Goal: Find contact information: Find contact information

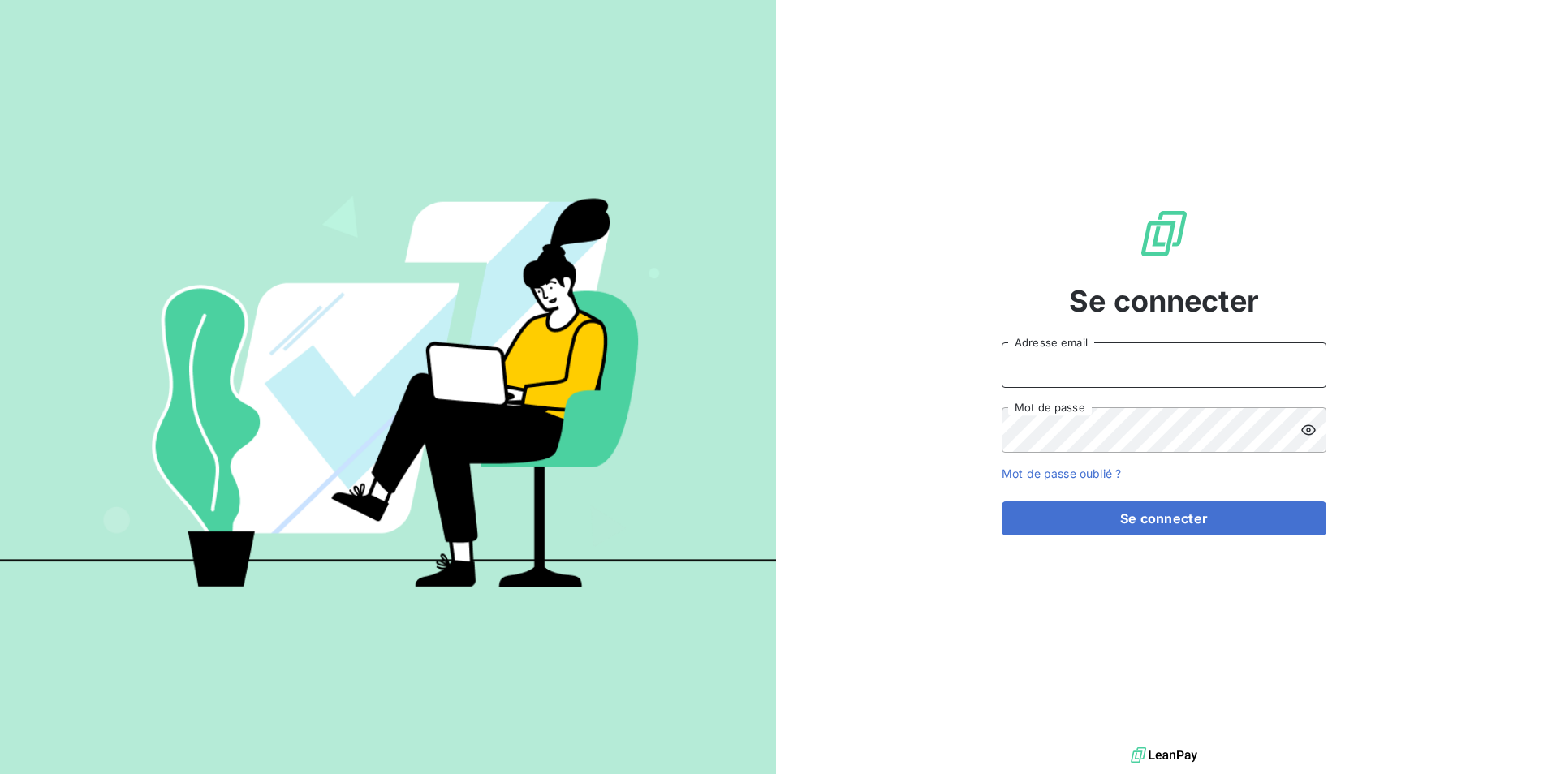
click at [1088, 365] on input "Adresse email" at bounding box center [1163, 364] width 325 height 45
type input "[PERSON_NAME][EMAIL_ADDRESS][DOMAIN_NAME]"
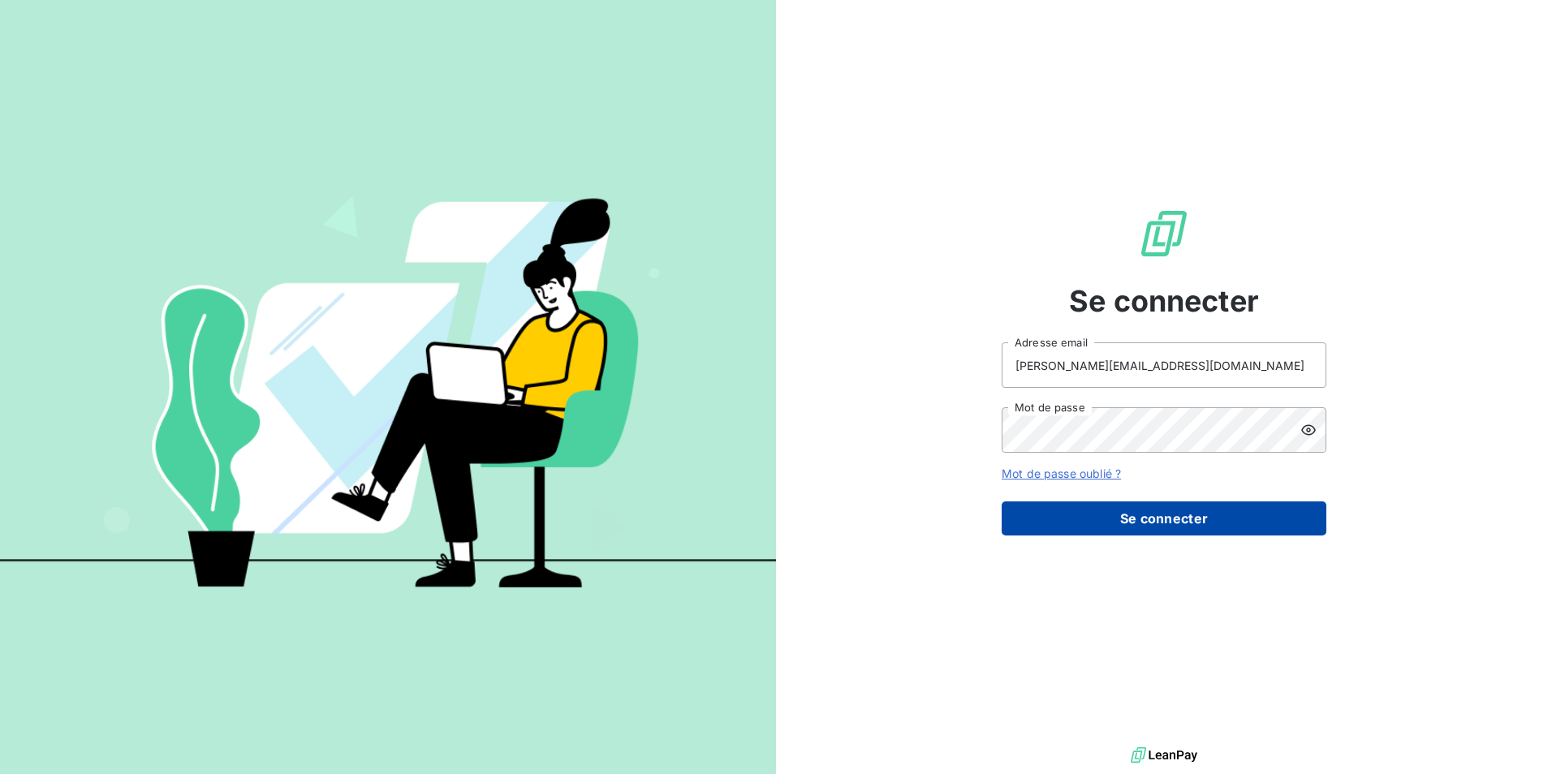
click at [1248, 516] on button "Se connecter" at bounding box center [1163, 519] width 325 height 34
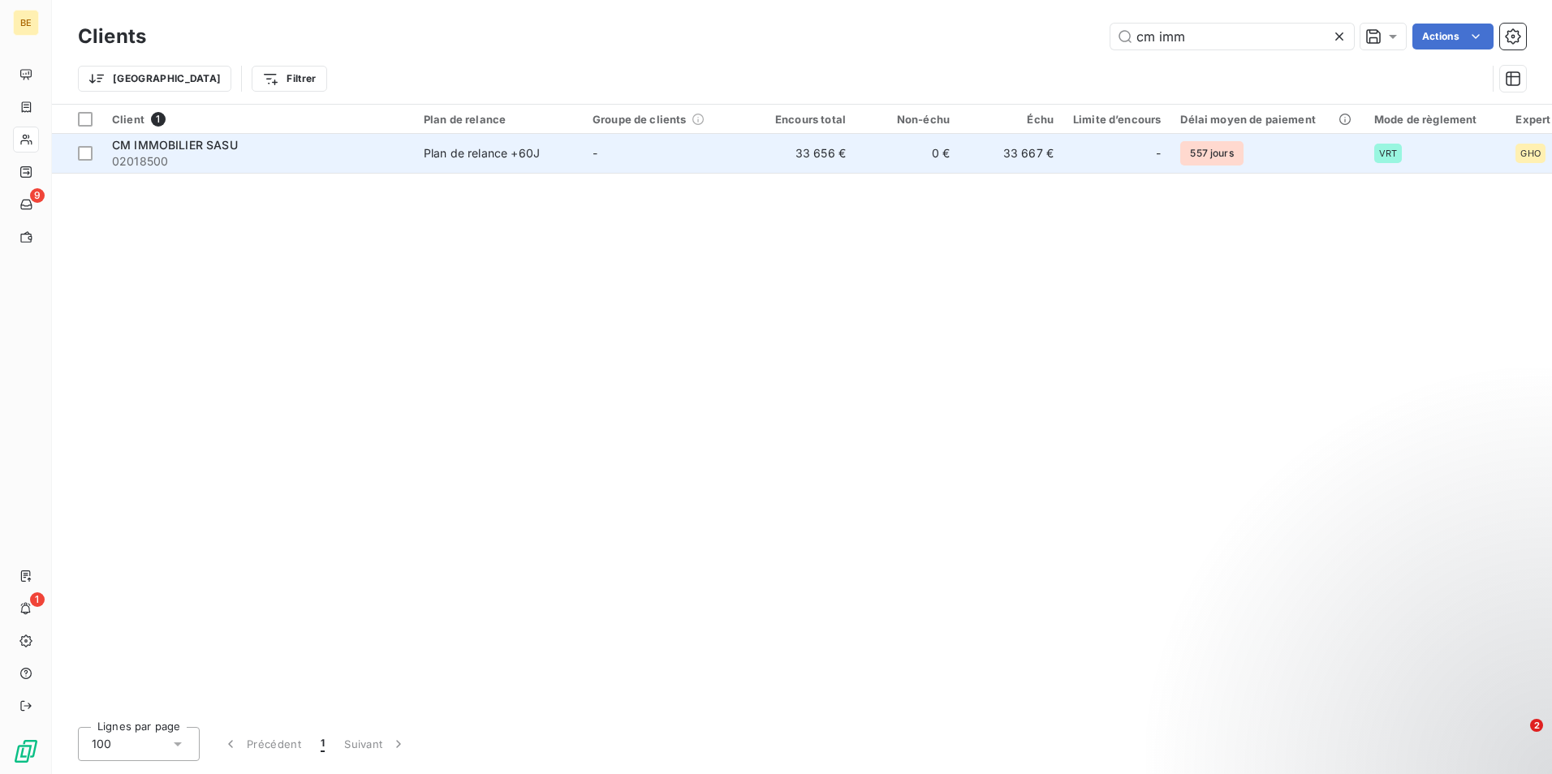
type input "cm imm"
click at [216, 144] on span "CM IMMOBILIER SASU" at bounding box center [175, 145] width 126 height 14
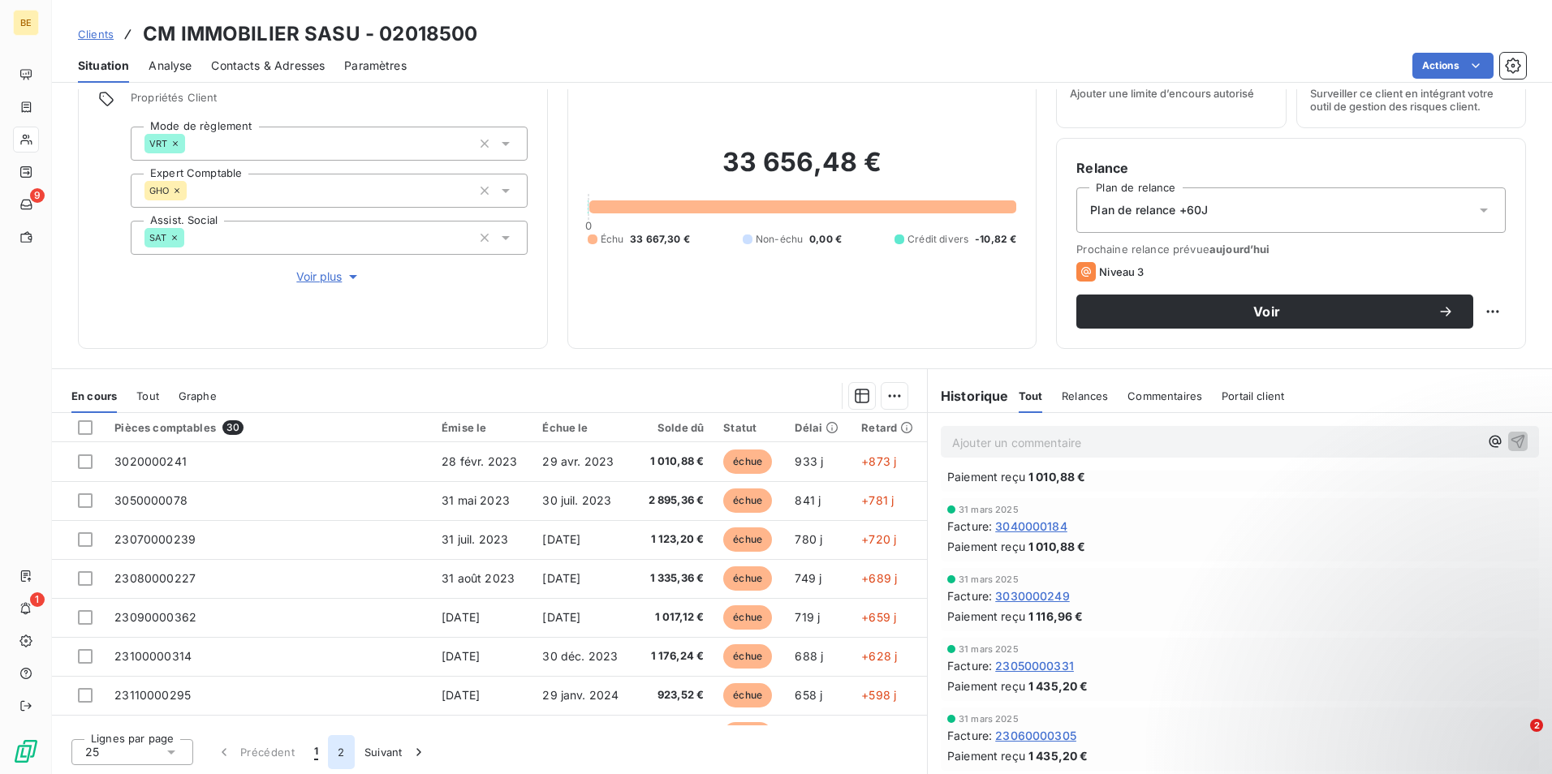
click at [347, 755] on button "2" at bounding box center [341, 752] width 26 height 34
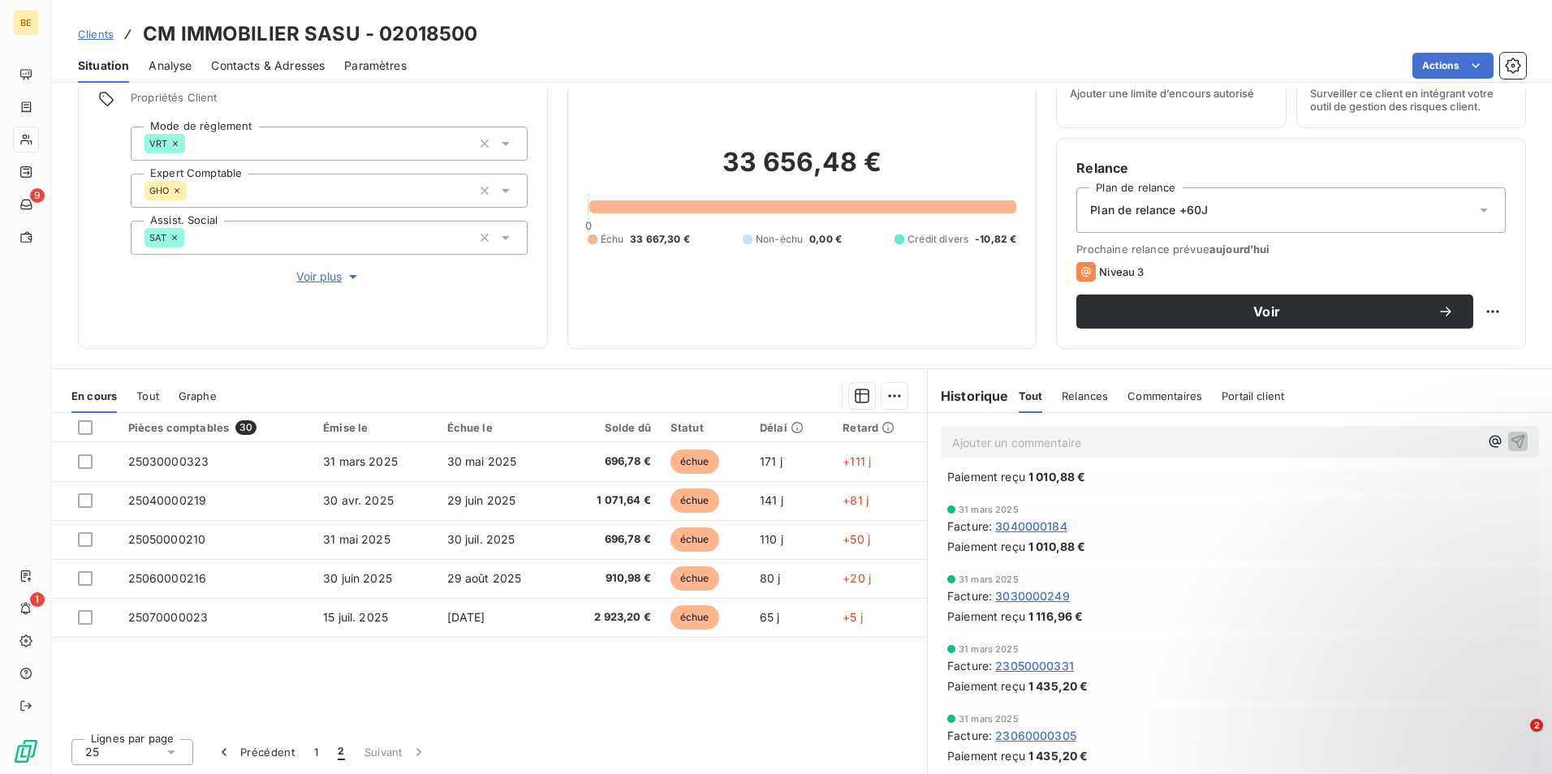
click at [122, 750] on div "25" at bounding box center [132, 752] width 122 height 26
click at [116, 704] on li "50" at bounding box center [132, 692] width 122 height 29
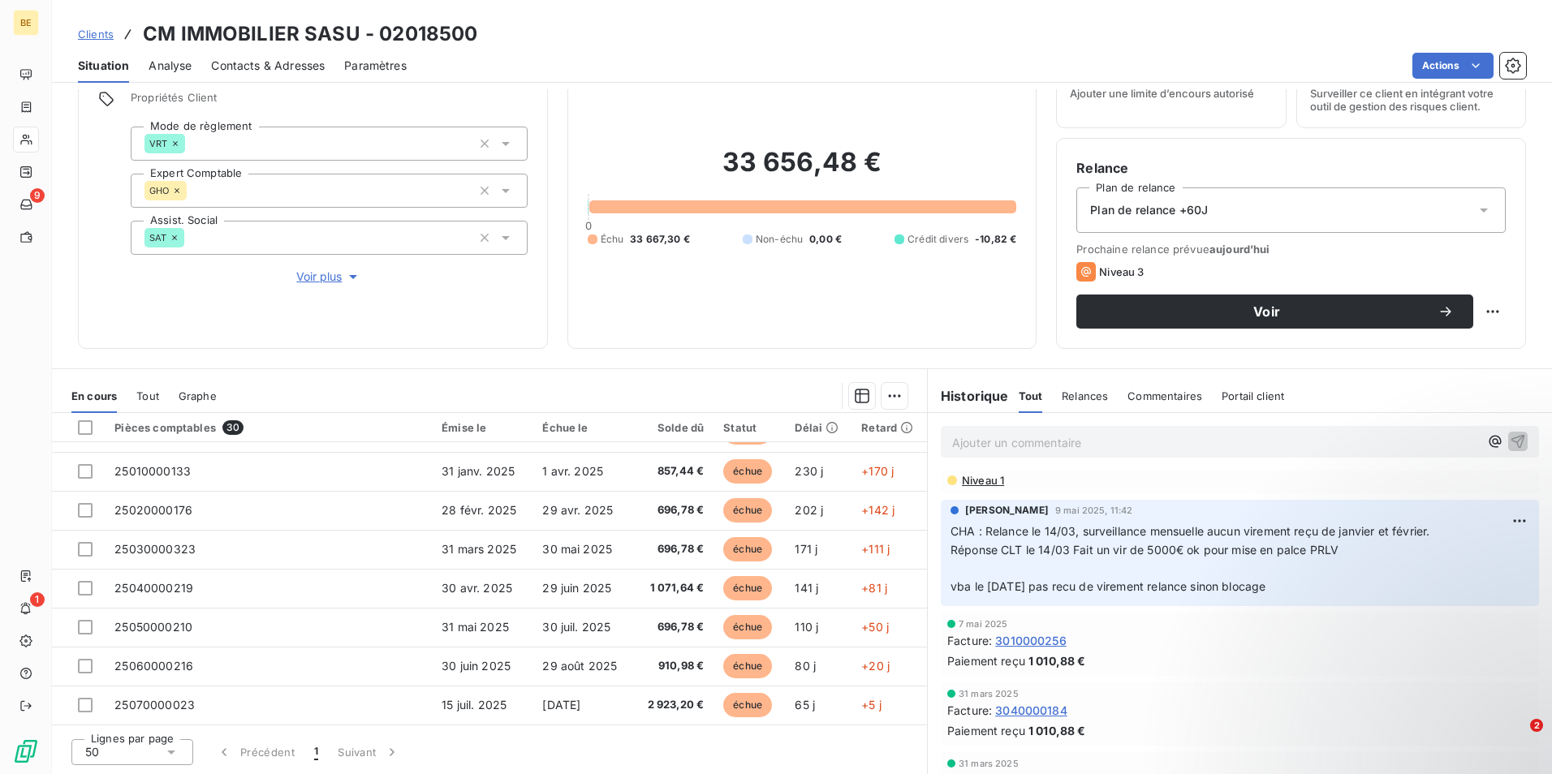
scroll to position [553, 0]
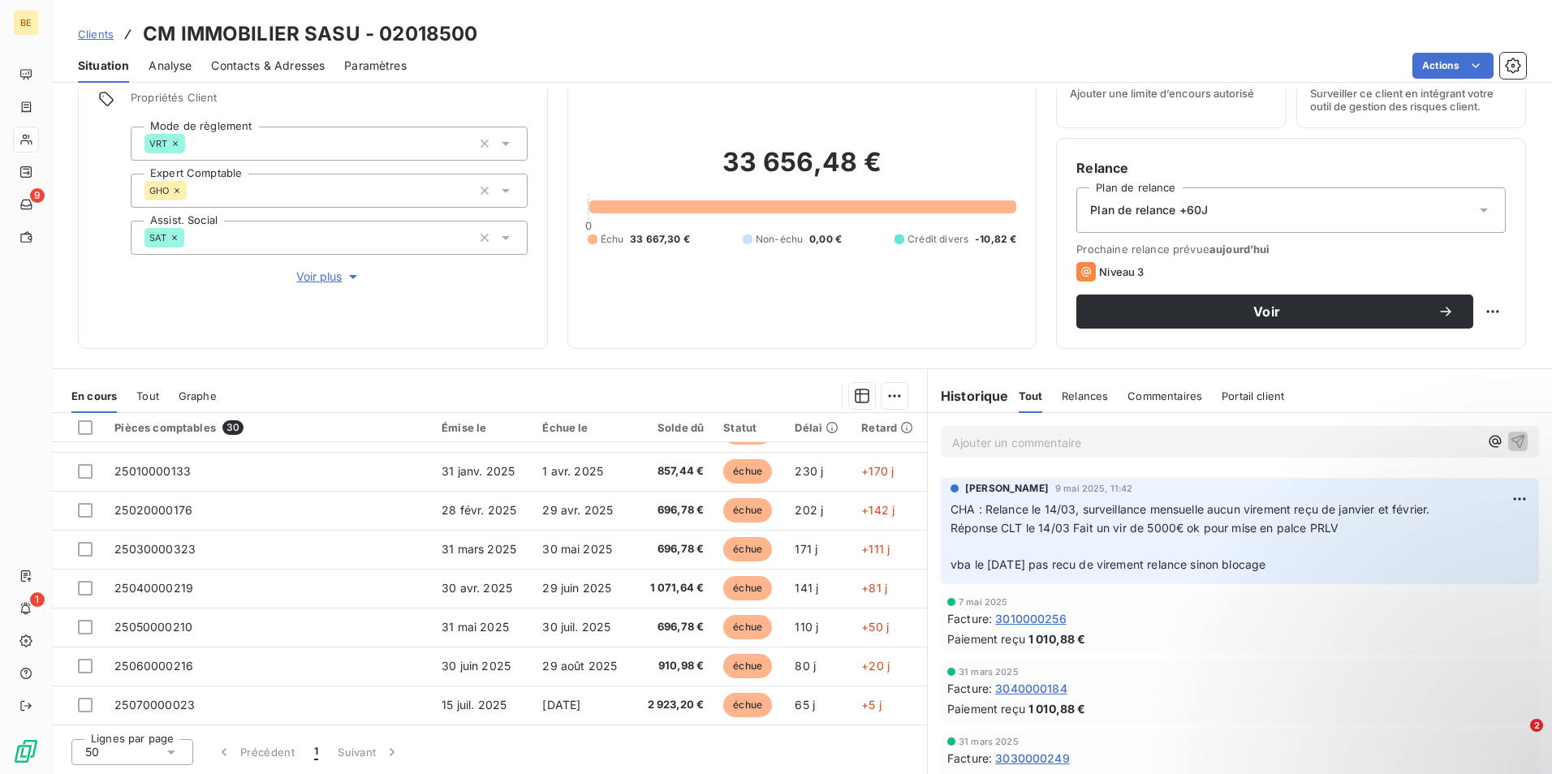
click at [312, 269] on span "Voir plus" at bounding box center [328, 277] width 65 height 16
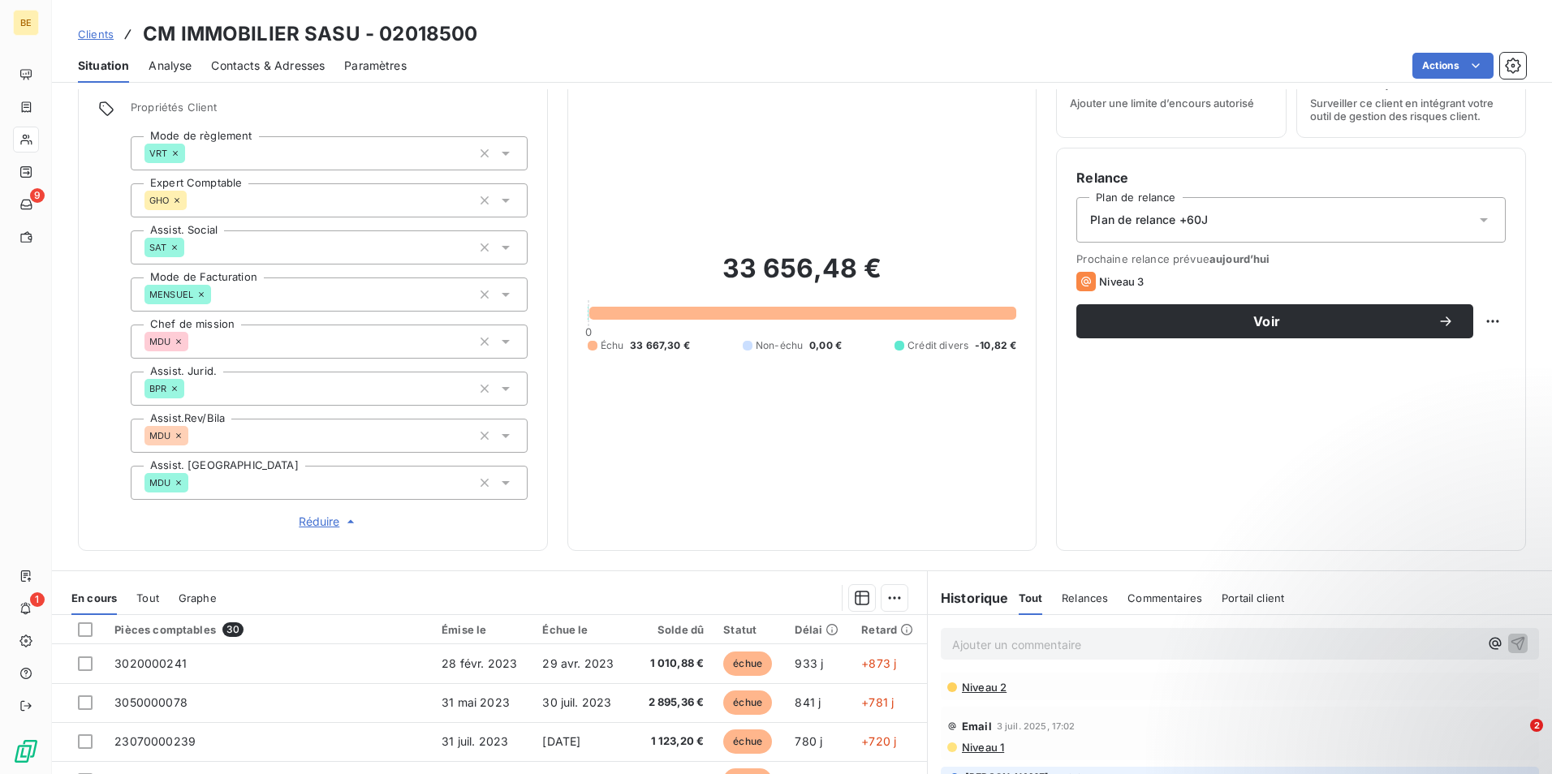
scroll to position [243, 0]
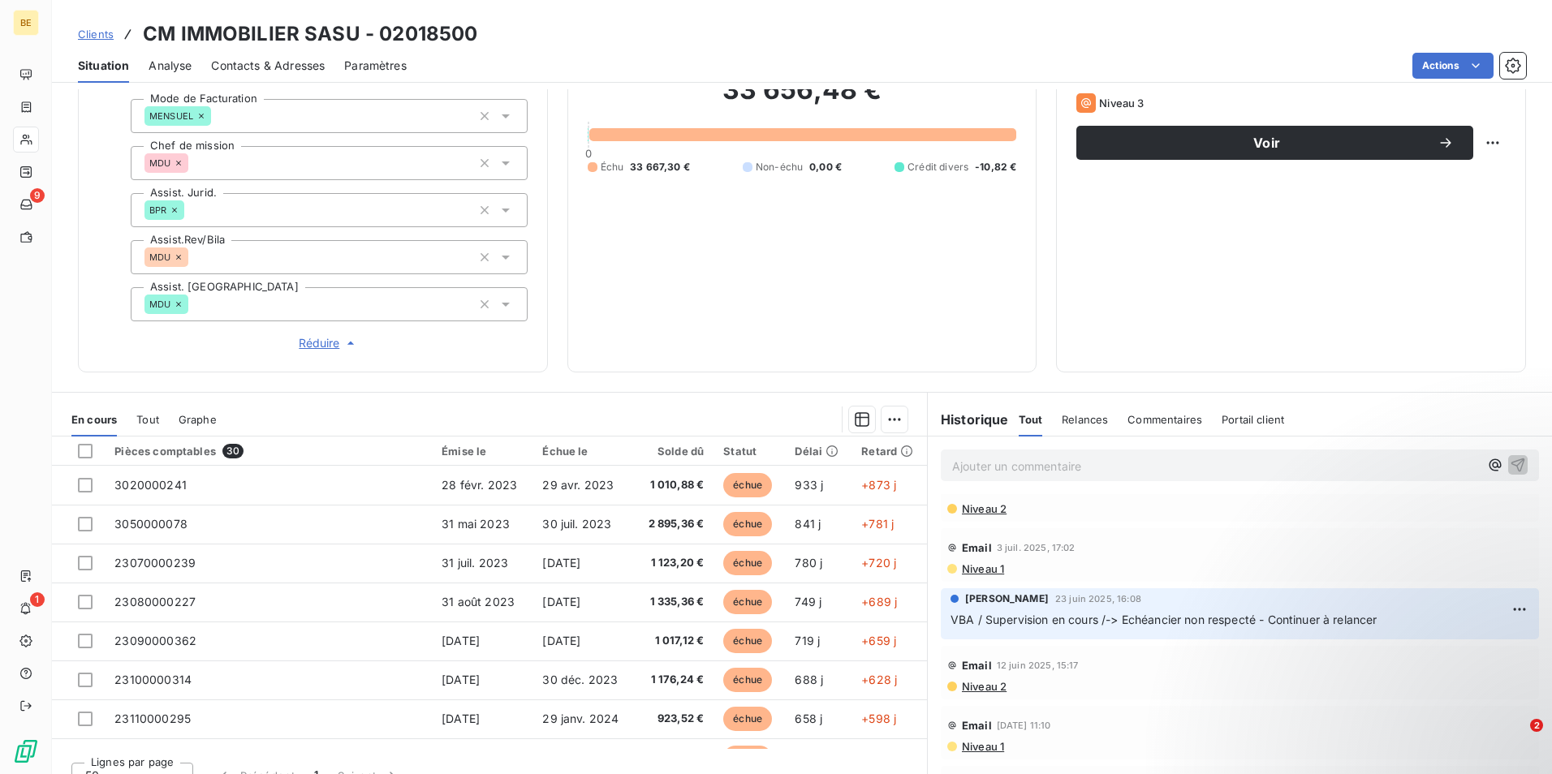
click at [326, 347] on span "Réduire" at bounding box center [329, 343] width 60 height 16
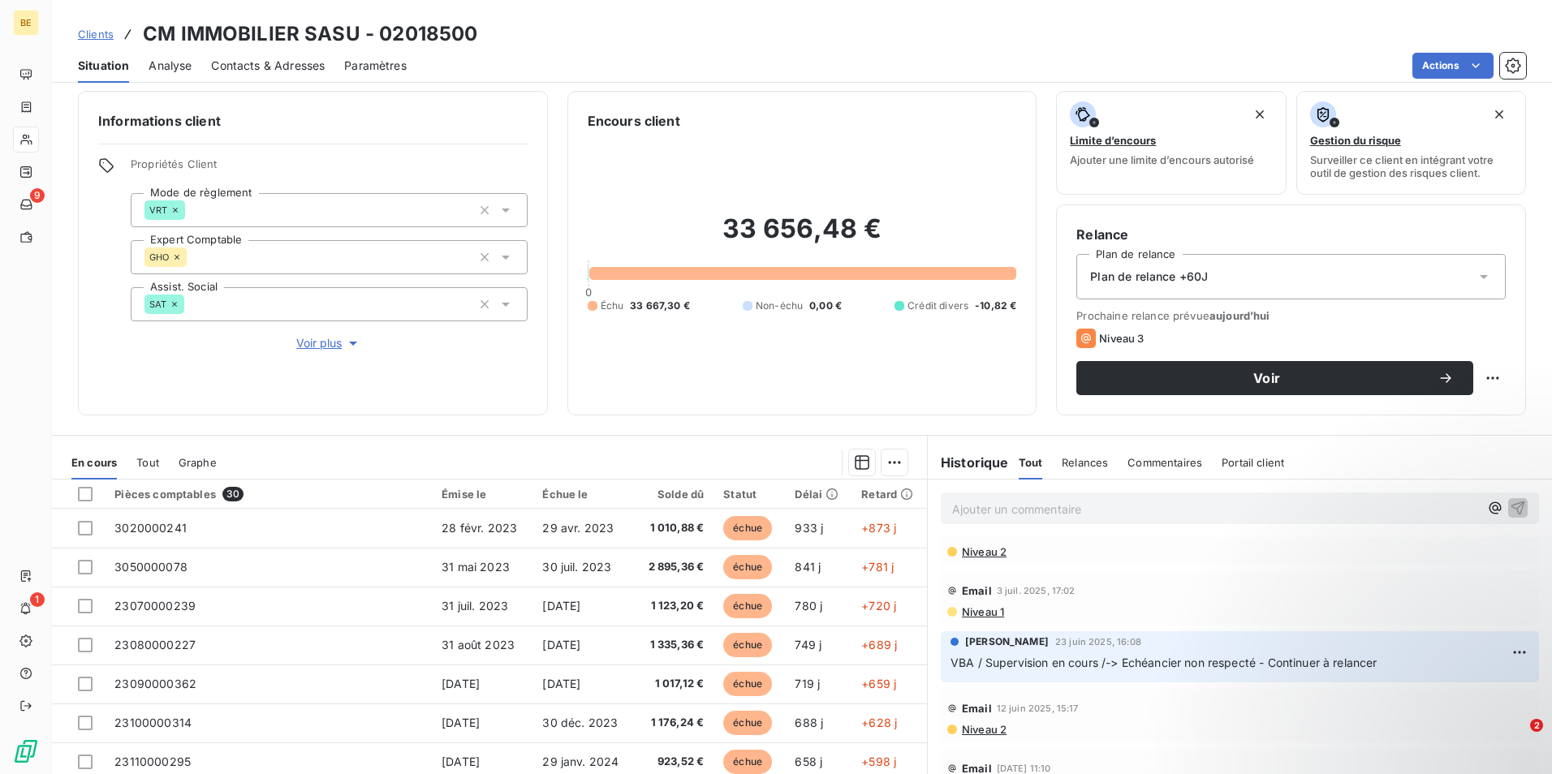
click at [326, 347] on span "Voir plus" at bounding box center [328, 343] width 65 height 16
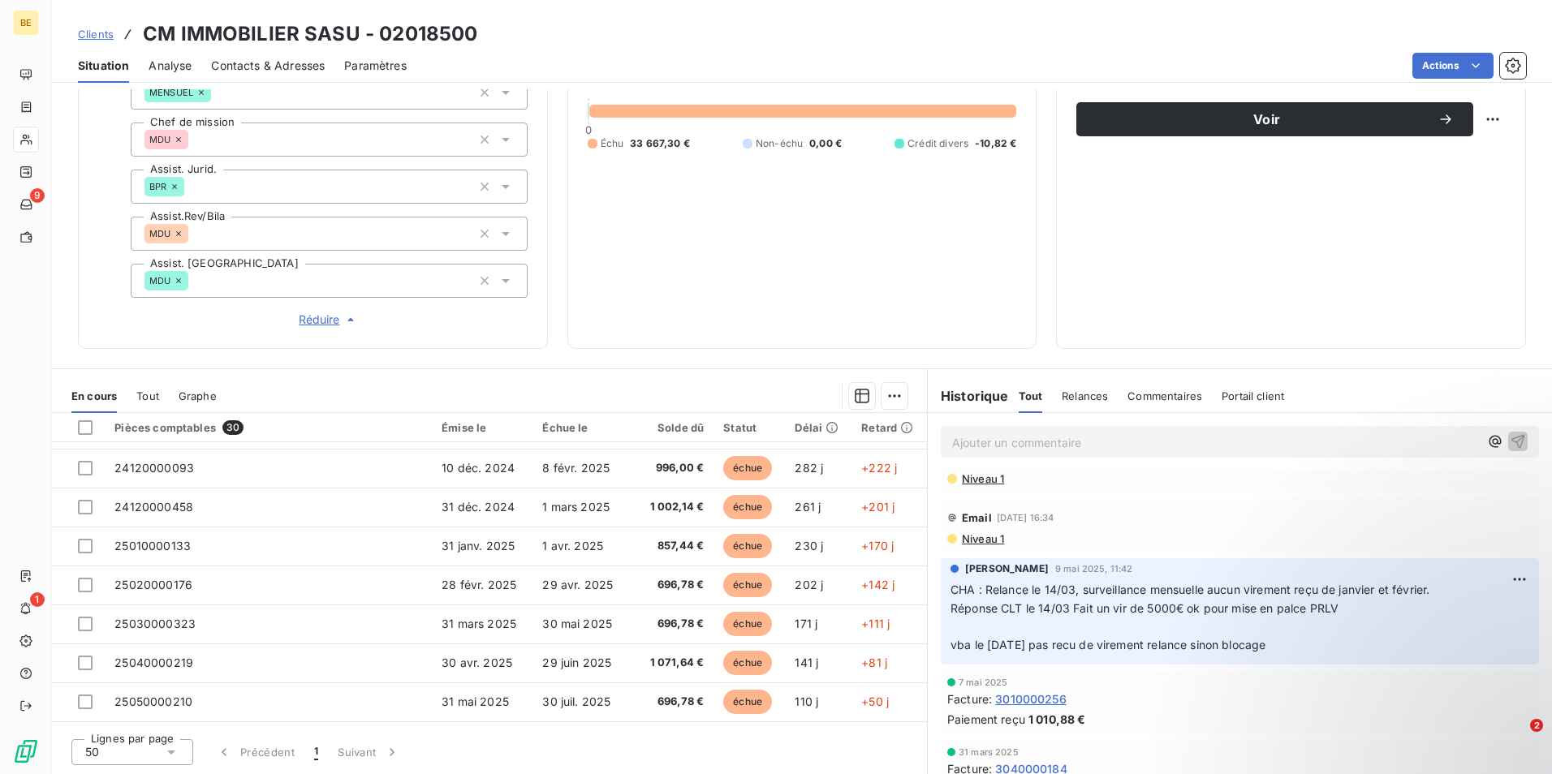
scroll to position [472, 0]
click at [1143, 401] on span "Commentaires" at bounding box center [1164, 396] width 75 height 13
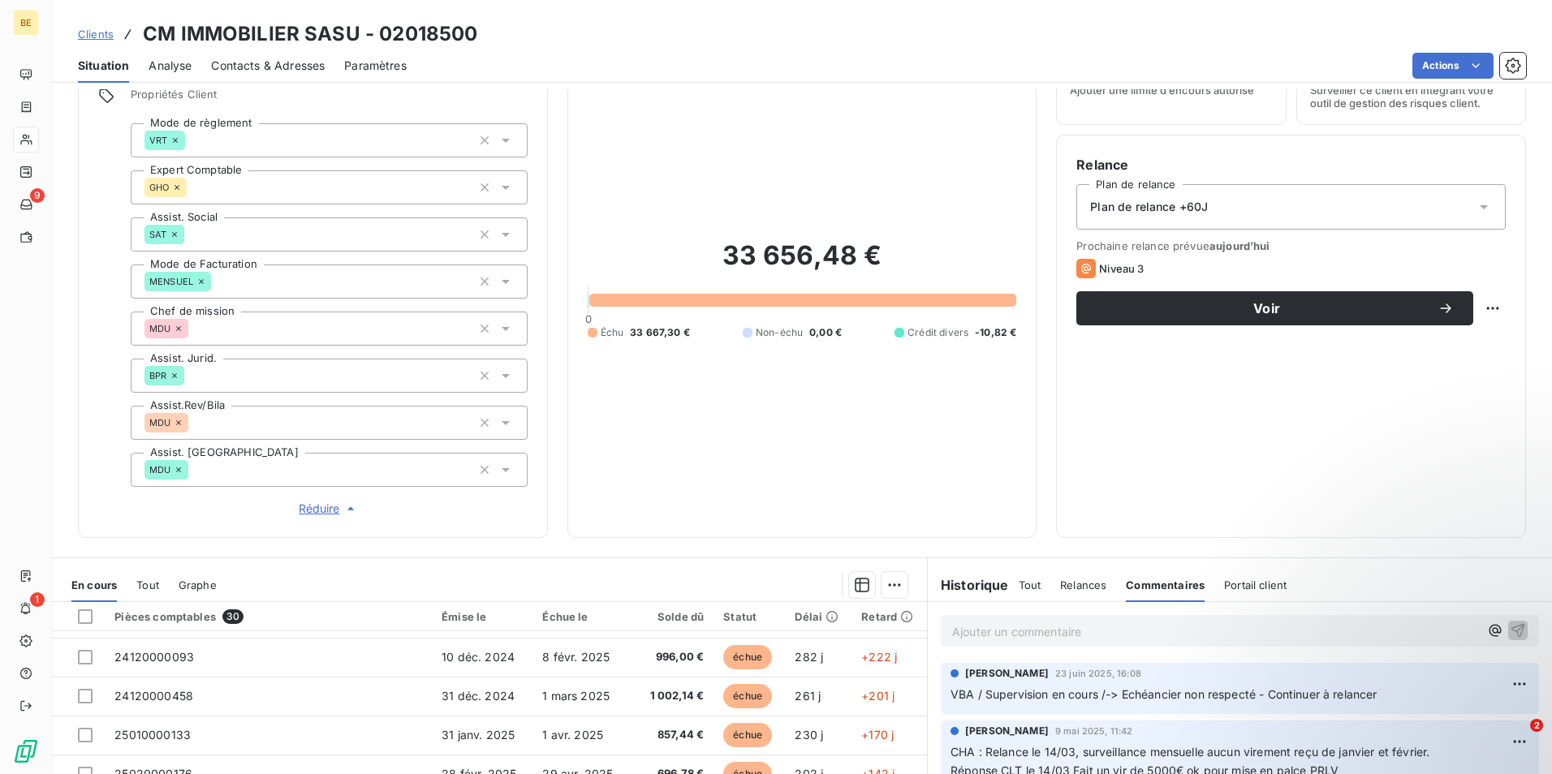
scroll to position [0, 0]
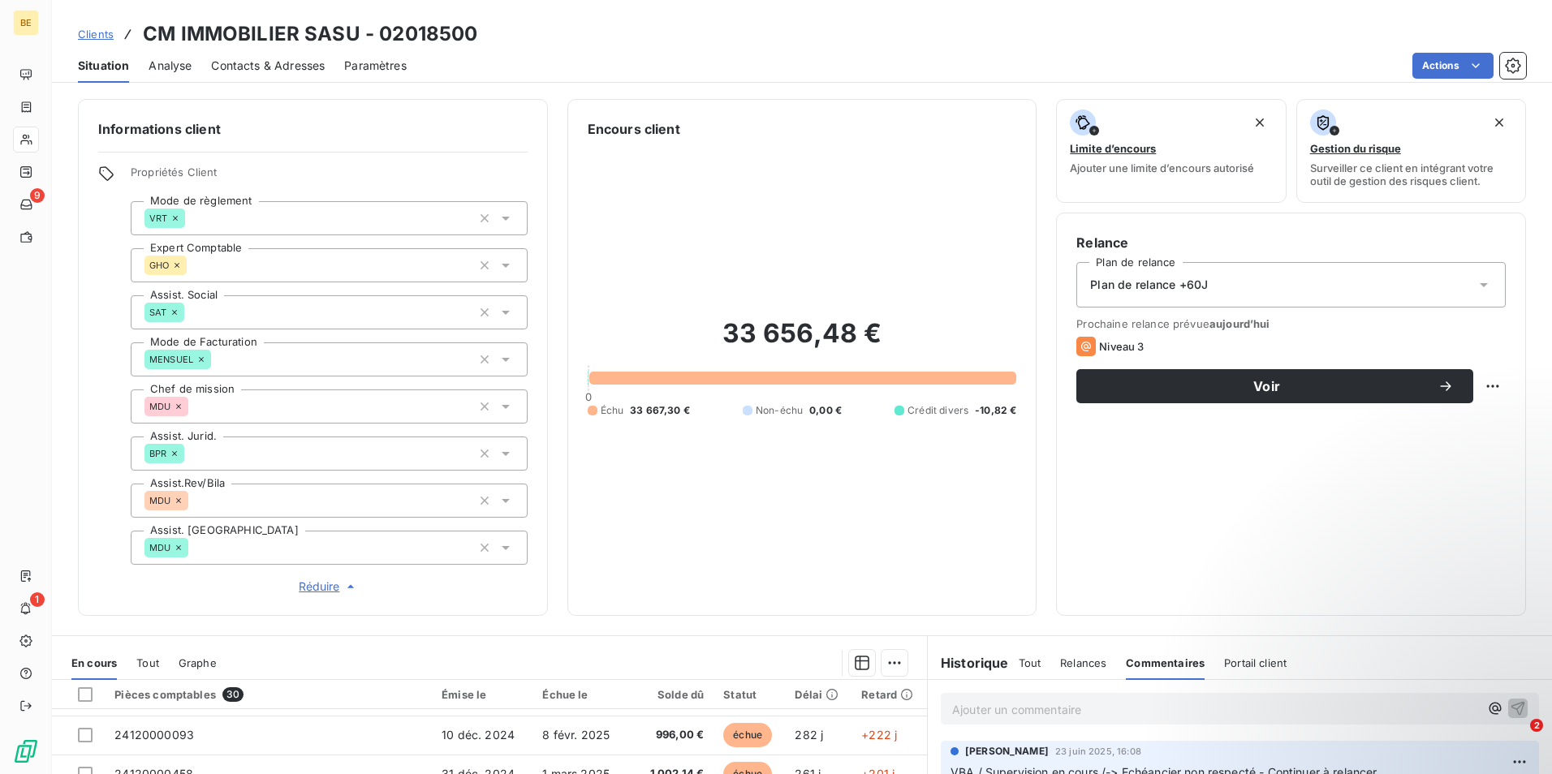
click at [235, 62] on span "Contacts & Adresses" at bounding box center [268, 66] width 114 height 16
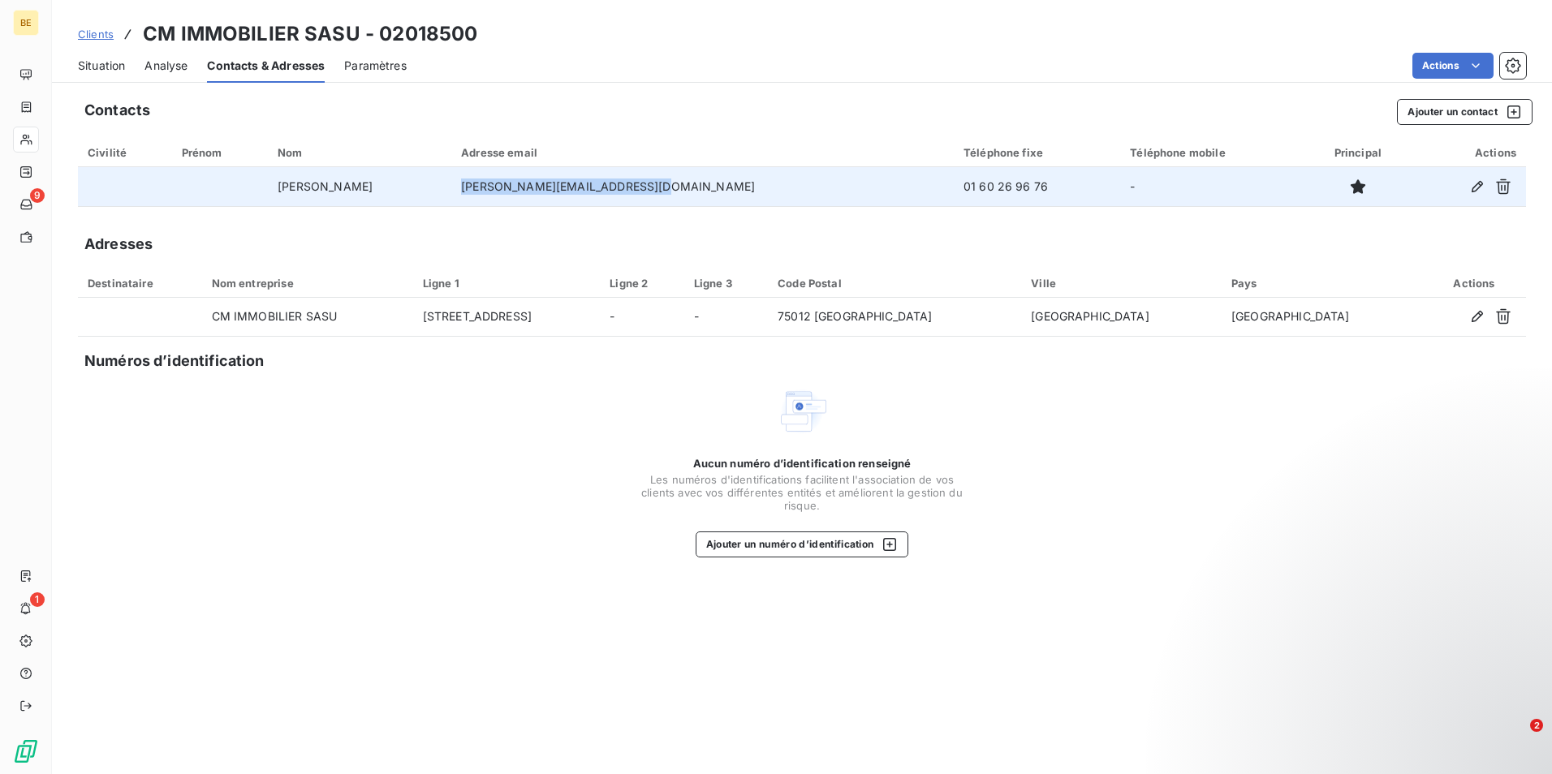
drag, startPoint x: 704, startPoint y: 189, endPoint x: 514, endPoint y: 192, distance: 190.7
click at [514, 192] on td "[PERSON_NAME][EMAIL_ADDRESS][DOMAIN_NAME]" at bounding box center [702, 186] width 502 height 39
copy td "[PERSON_NAME][EMAIL_ADDRESS][DOMAIN_NAME]"
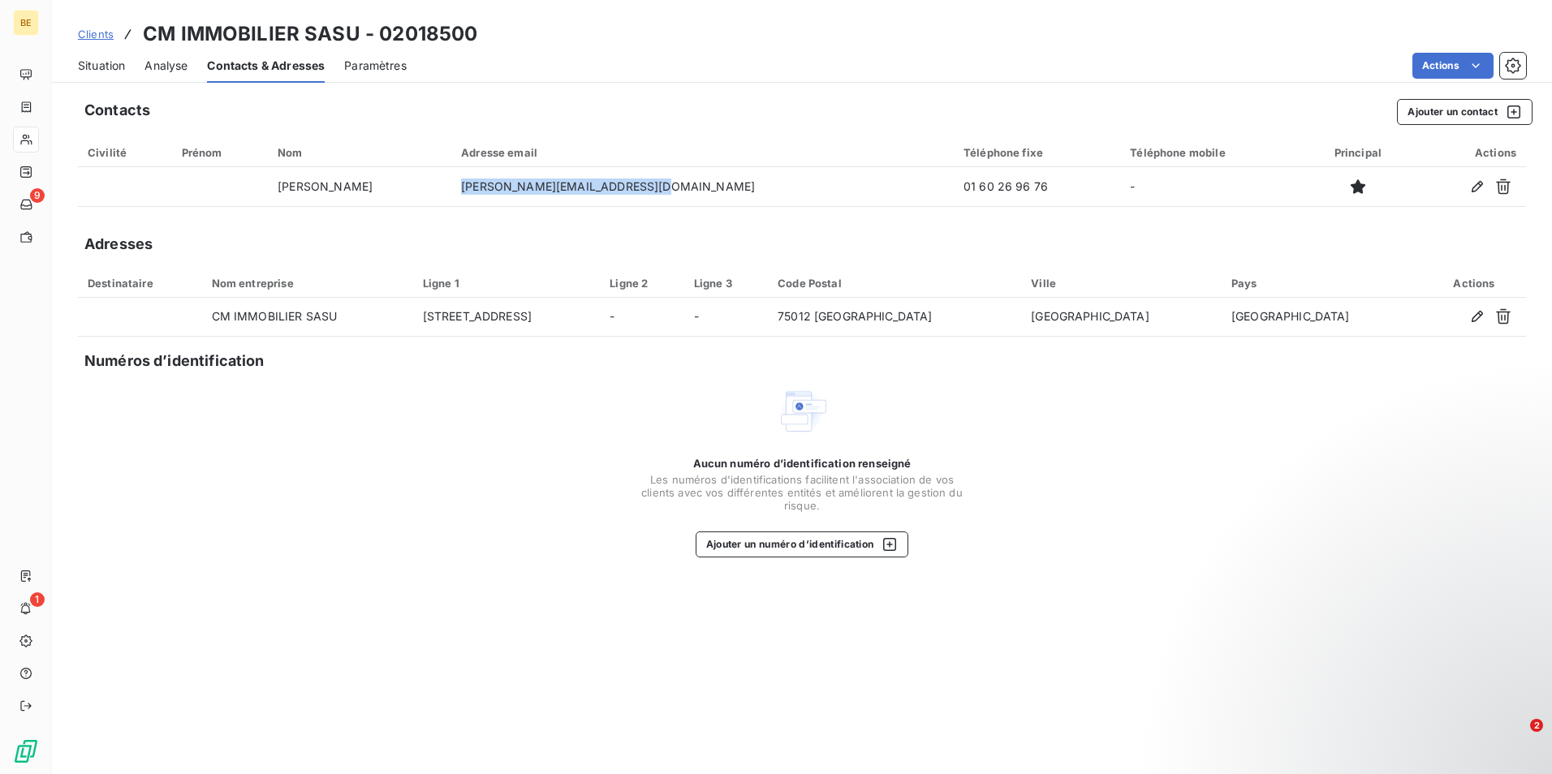
click at [106, 35] on span "Clients" at bounding box center [96, 34] width 36 height 13
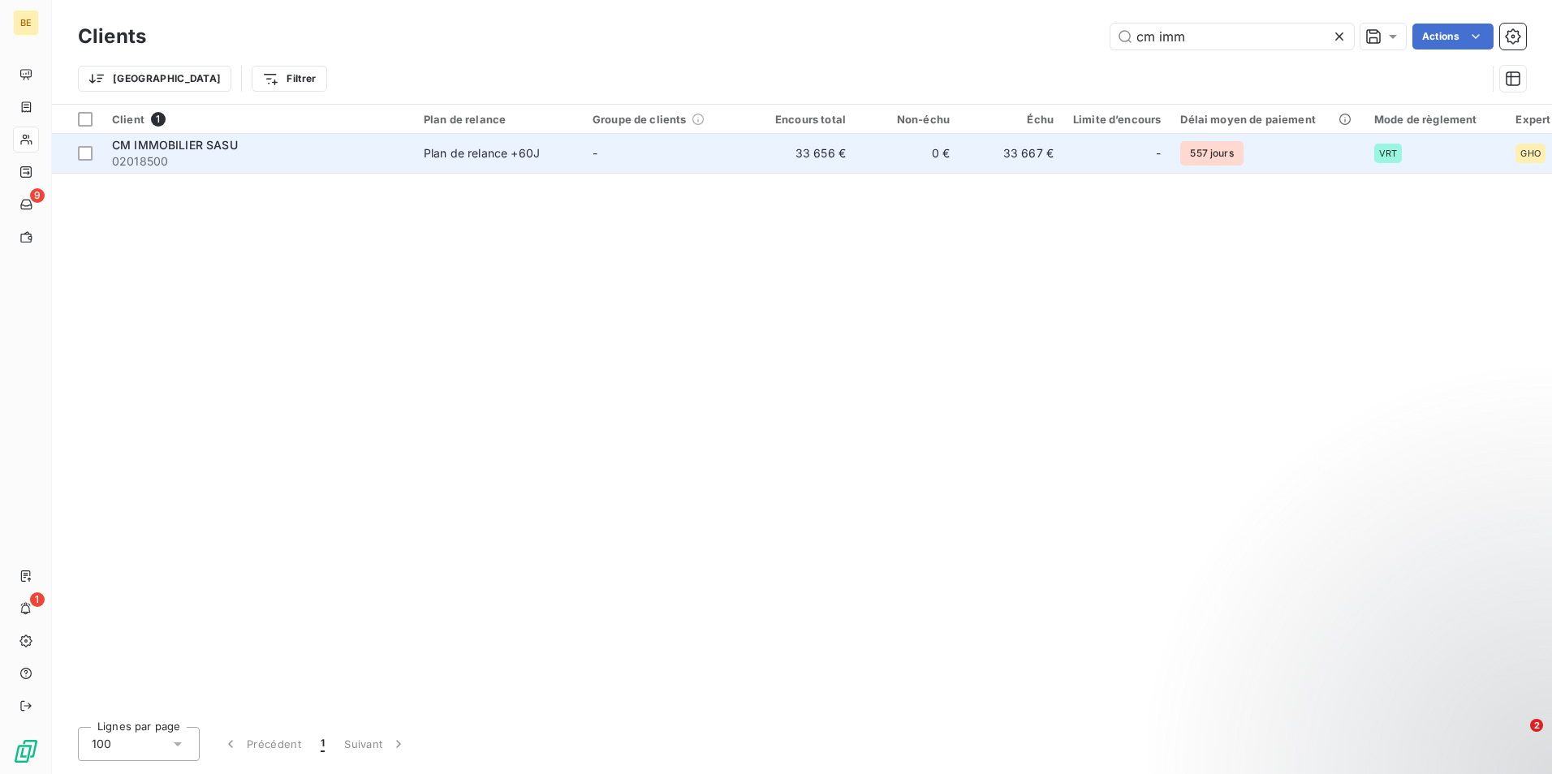
click at [227, 151] on span "CM IMMOBILIER SASU" at bounding box center [175, 145] width 126 height 14
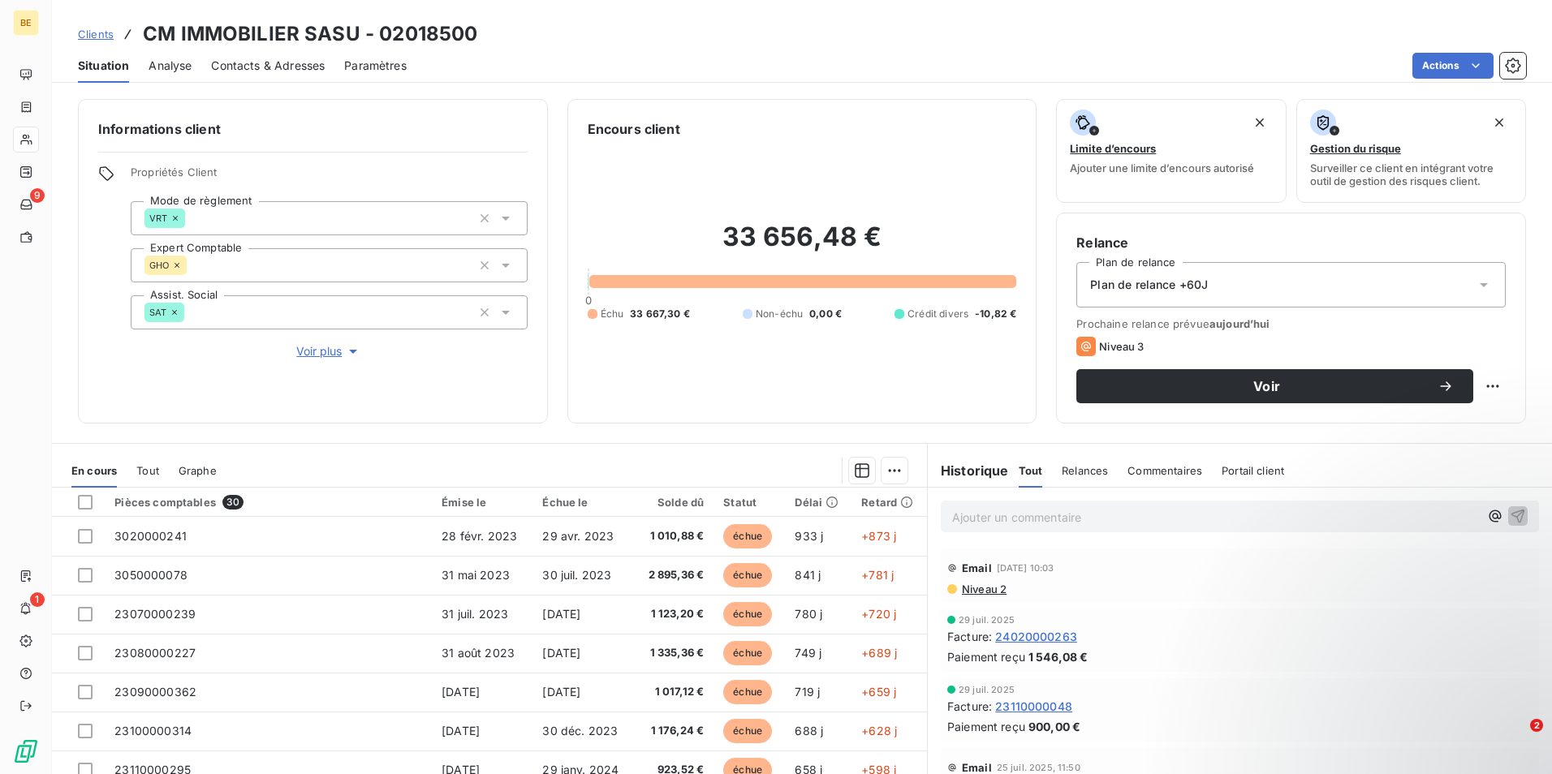
click at [284, 67] on span "Contacts & Adresses" at bounding box center [268, 66] width 114 height 16
